Goal: Connect with others: Connect with others

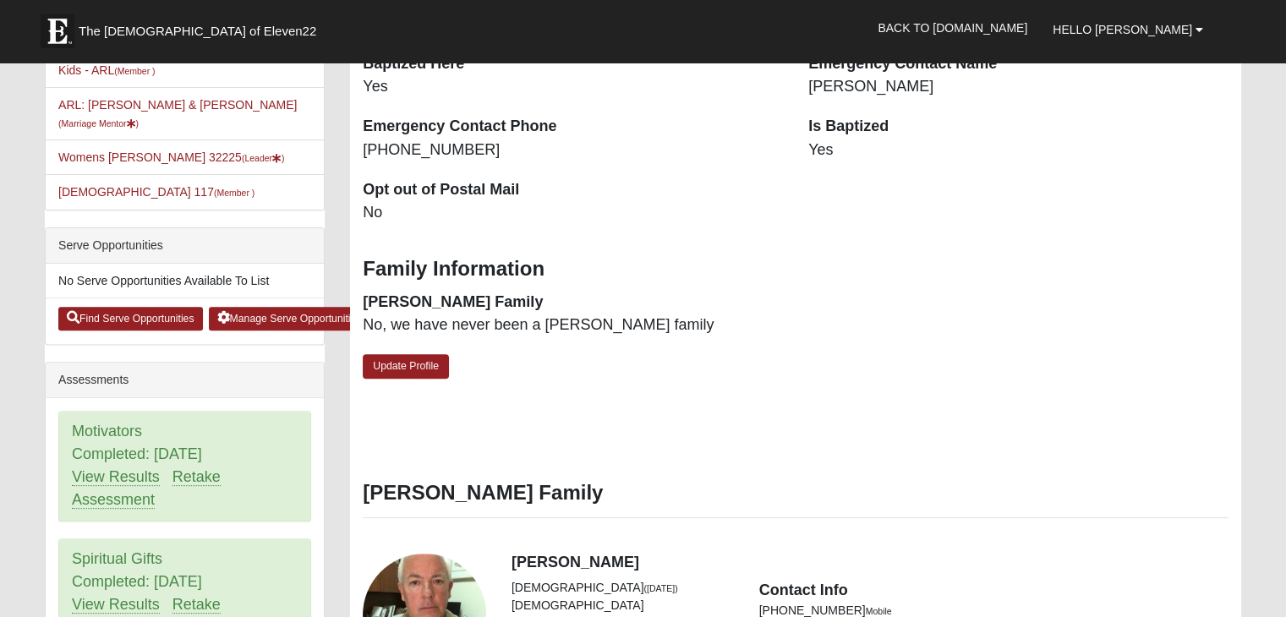
scroll to position [517, 0]
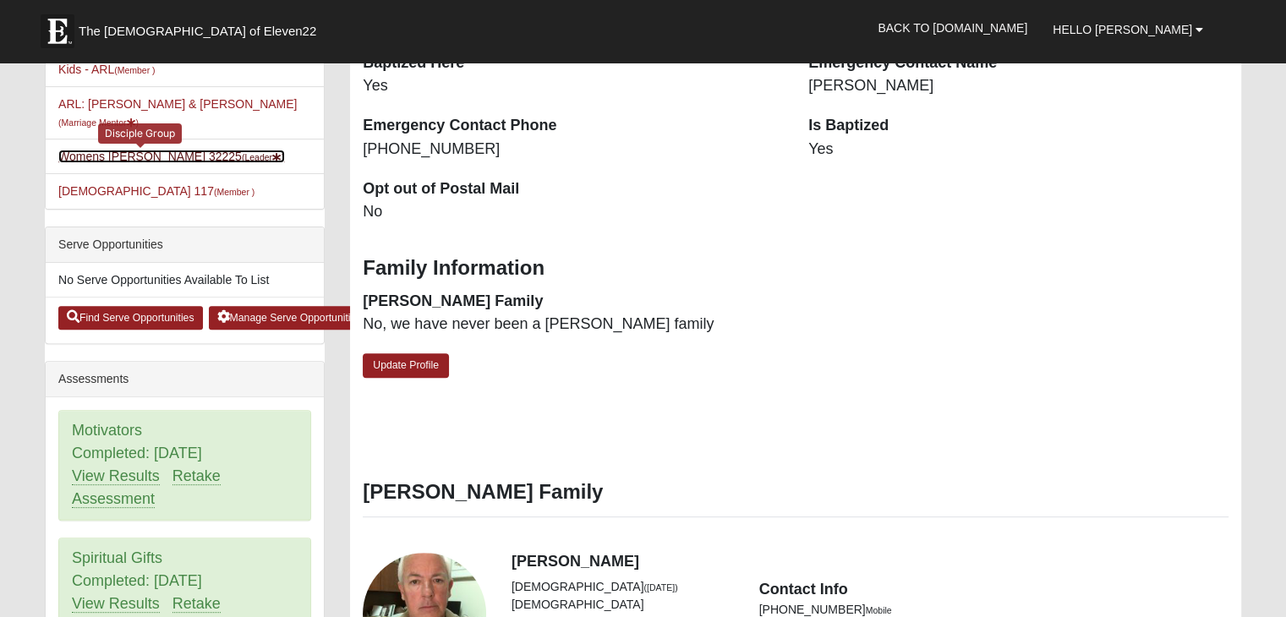
click at [106, 150] on link "Womens [PERSON_NAME] 32225 (Leader )" at bounding box center [171, 157] width 227 height 14
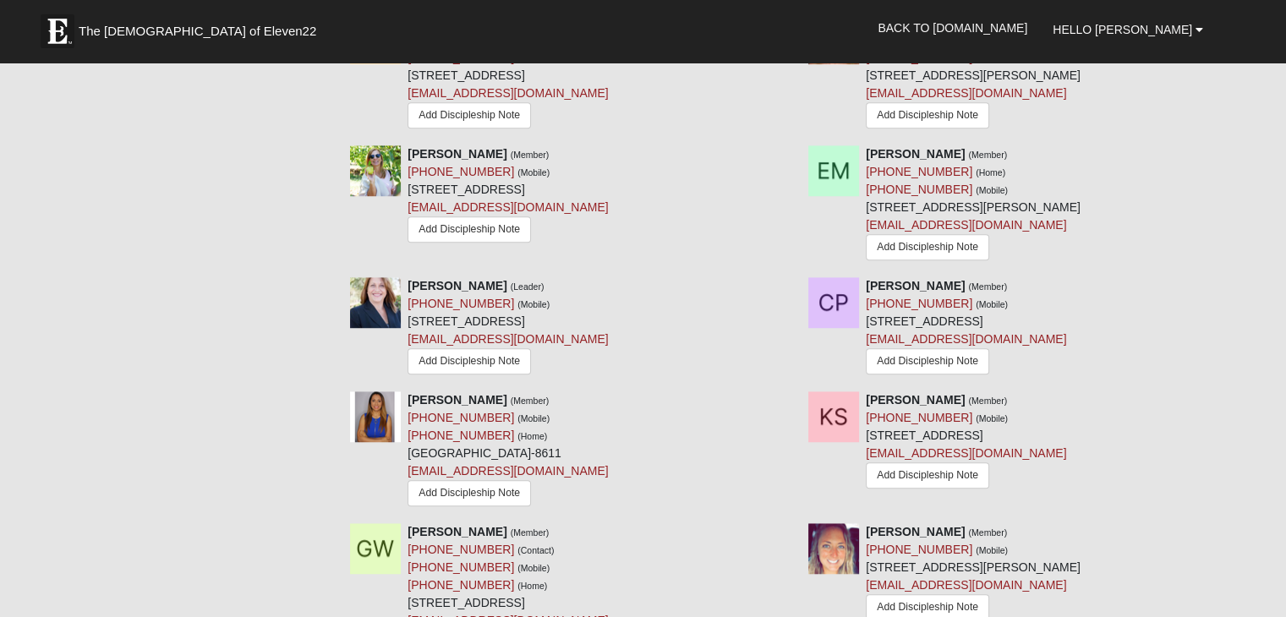
scroll to position [1196, 0]
